Goal: Connect with others: Connect with others

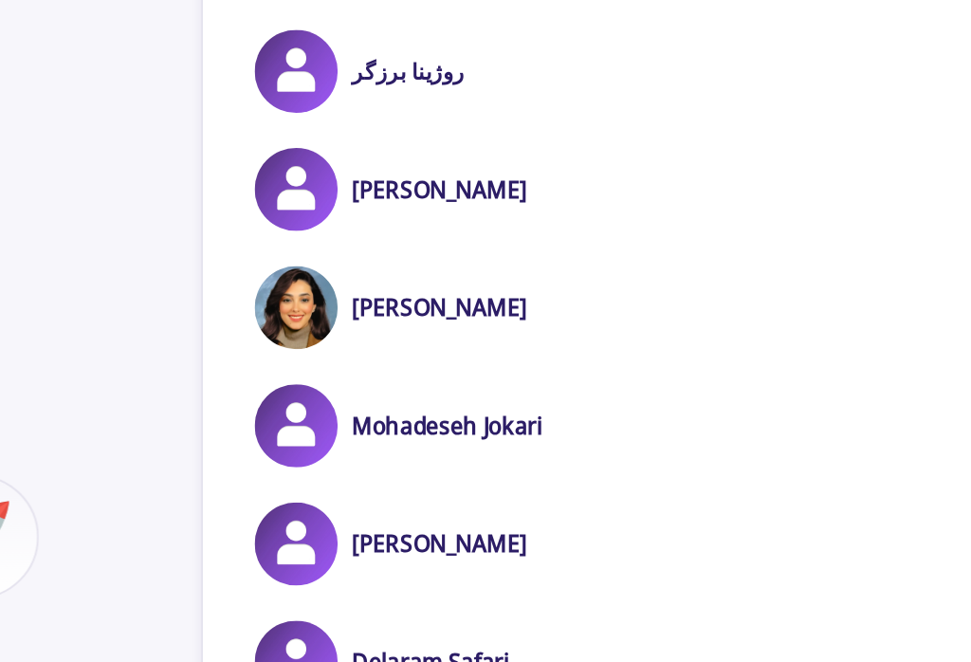
scroll to position [16567, 0]
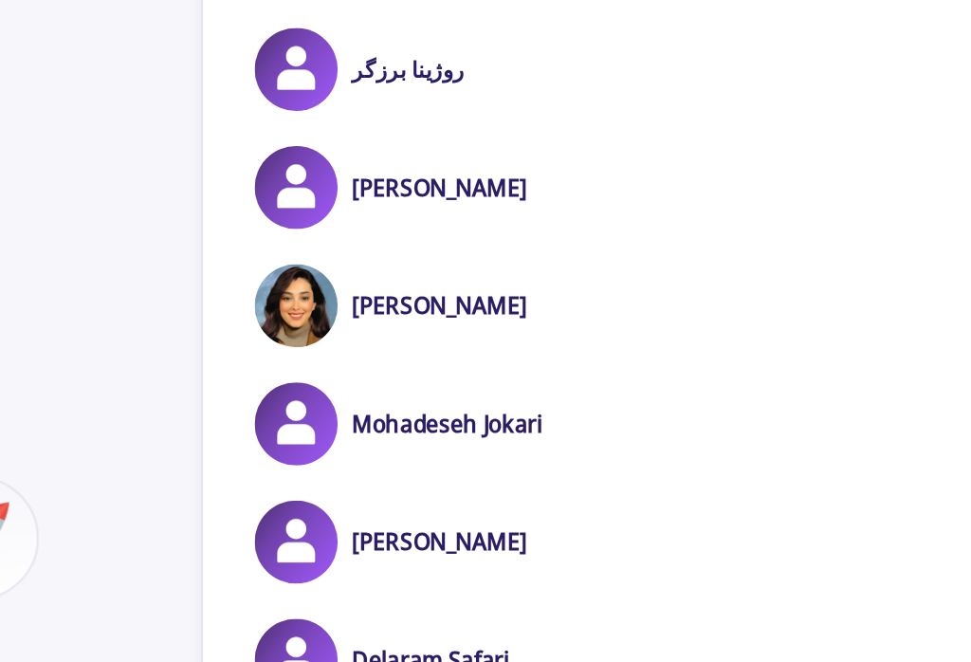
click at [222, 442] on img at bounding box center [243, 463] width 43 height 43
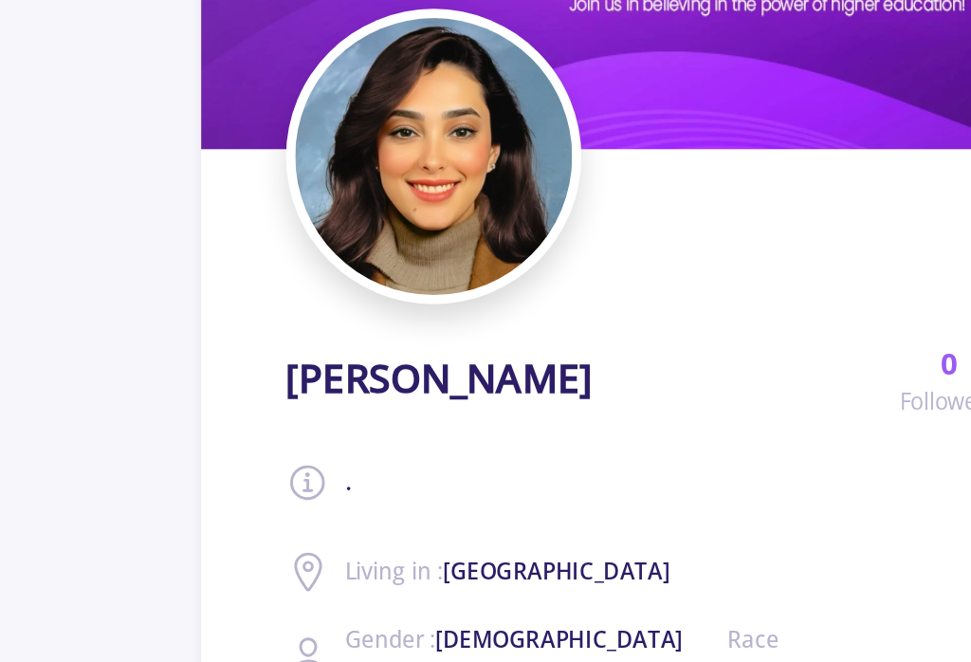
scroll to position [194, 0]
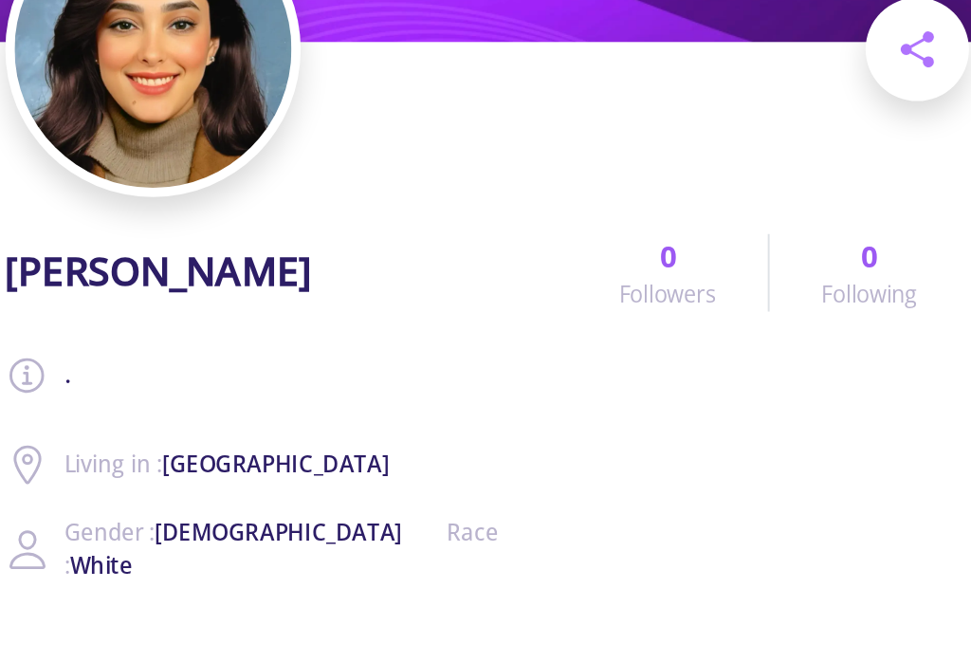
click at [527, 185] on link "0 Followers" at bounding box center [578, 205] width 103 height 40
